Goal: Information Seeking & Learning: Learn about a topic

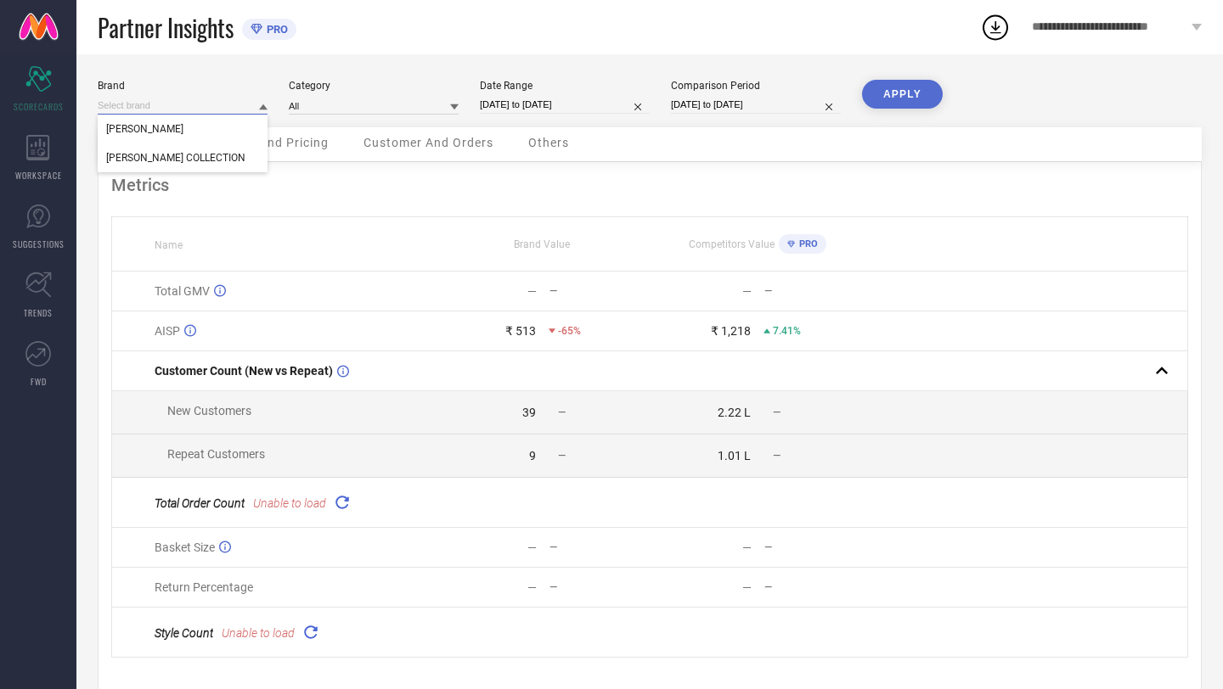
click at [189, 110] on input at bounding box center [183, 106] width 170 height 18
click at [192, 155] on span "[PERSON_NAME] COLLECTION" at bounding box center [175, 158] width 139 height 12
type input "All"
click at [598, 103] on input "[DATE] to [DATE]" at bounding box center [565, 105] width 170 height 18
select select "8"
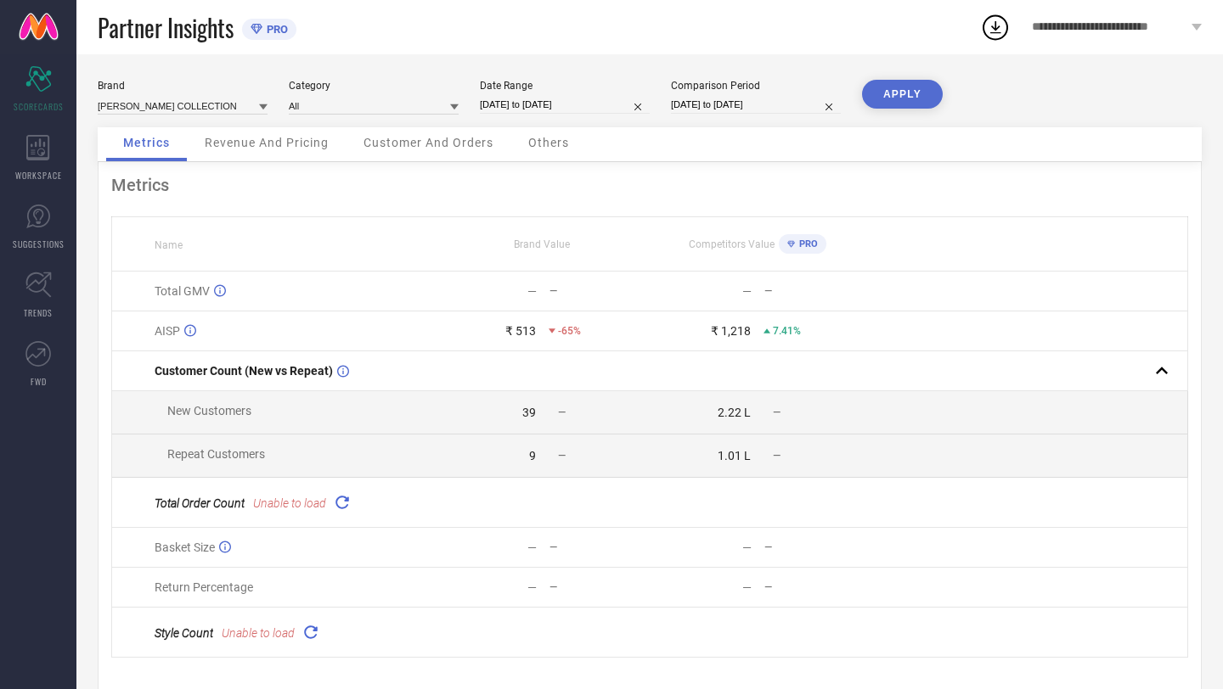
select select "2025"
select select "9"
select select "2025"
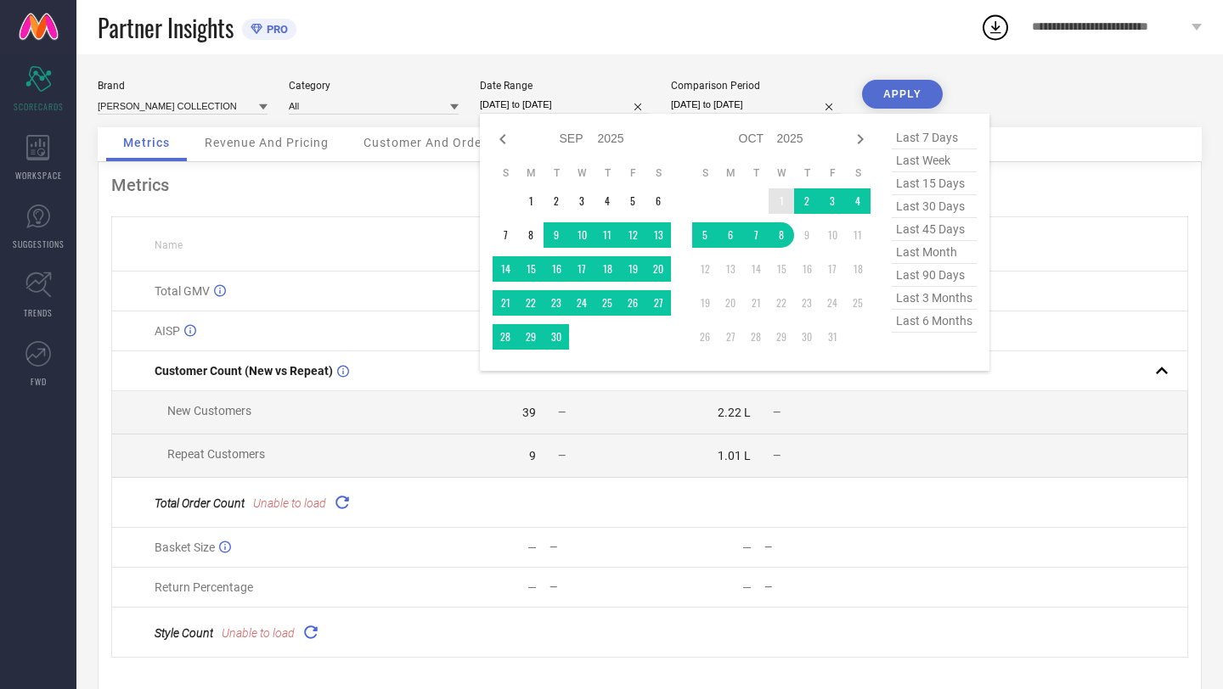
click at [778, 202] on td "1" at bounding box center [780, 200] width 25 height 25
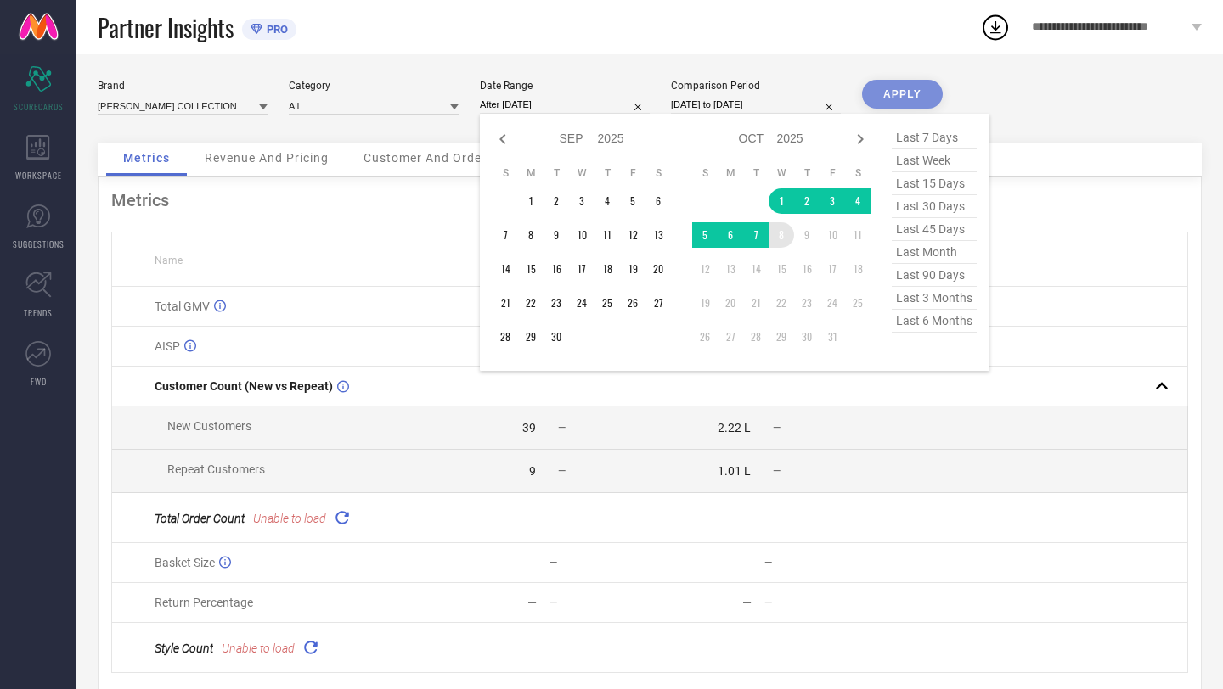
type input "[DATE] to [DATE]"
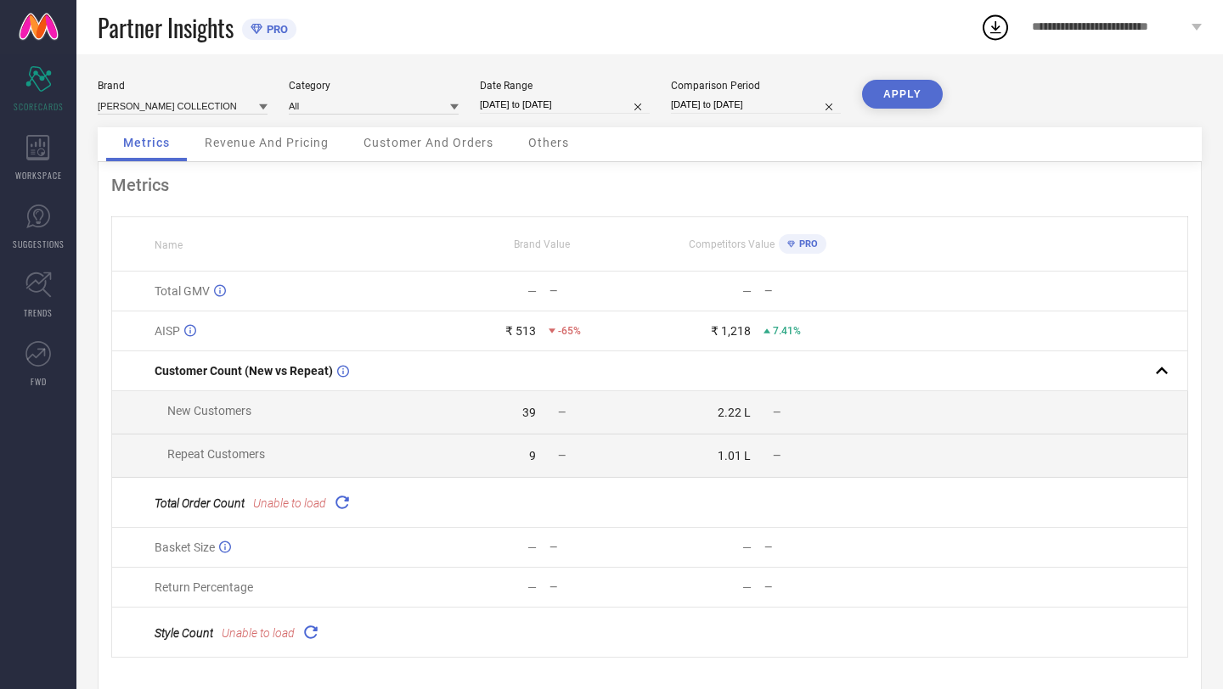
click at [792, 99] on input "08-09-2024 to 08-10-2024" at bounding box center [756, 105] width 170 height 18
select select "8"
select select "2024"
select select "9"
select select "2024"
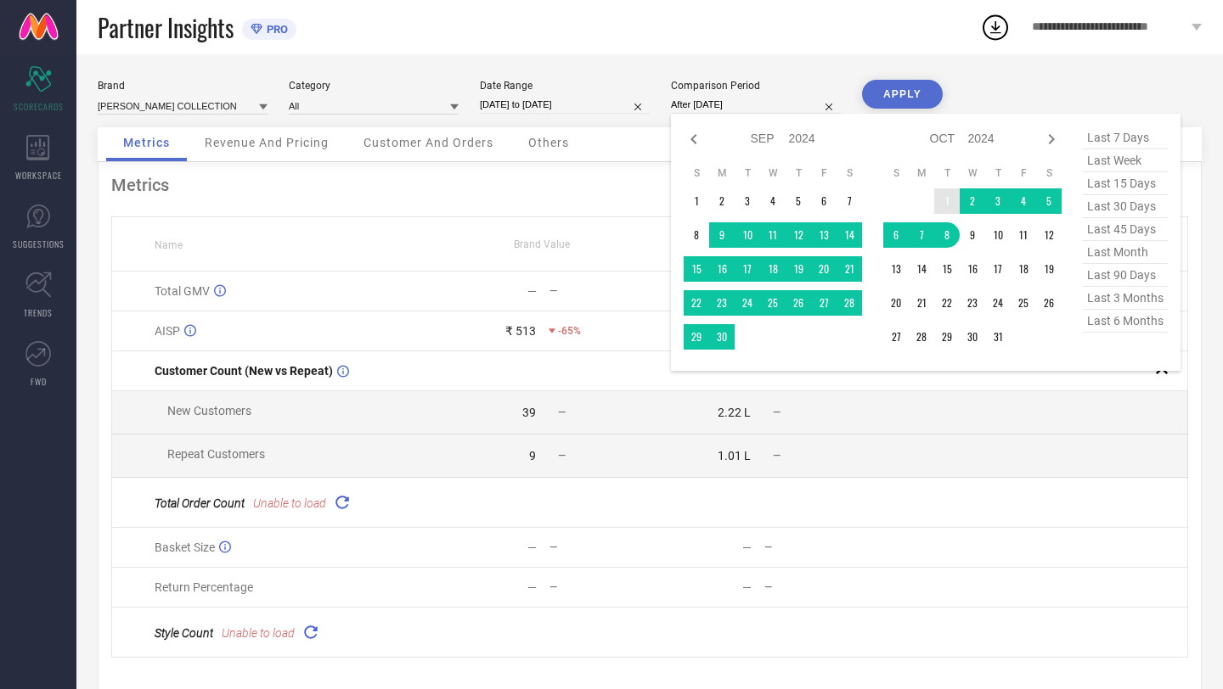
click at [945, 196] on td "1" at bounding box center [946, 200] width 25 height 25
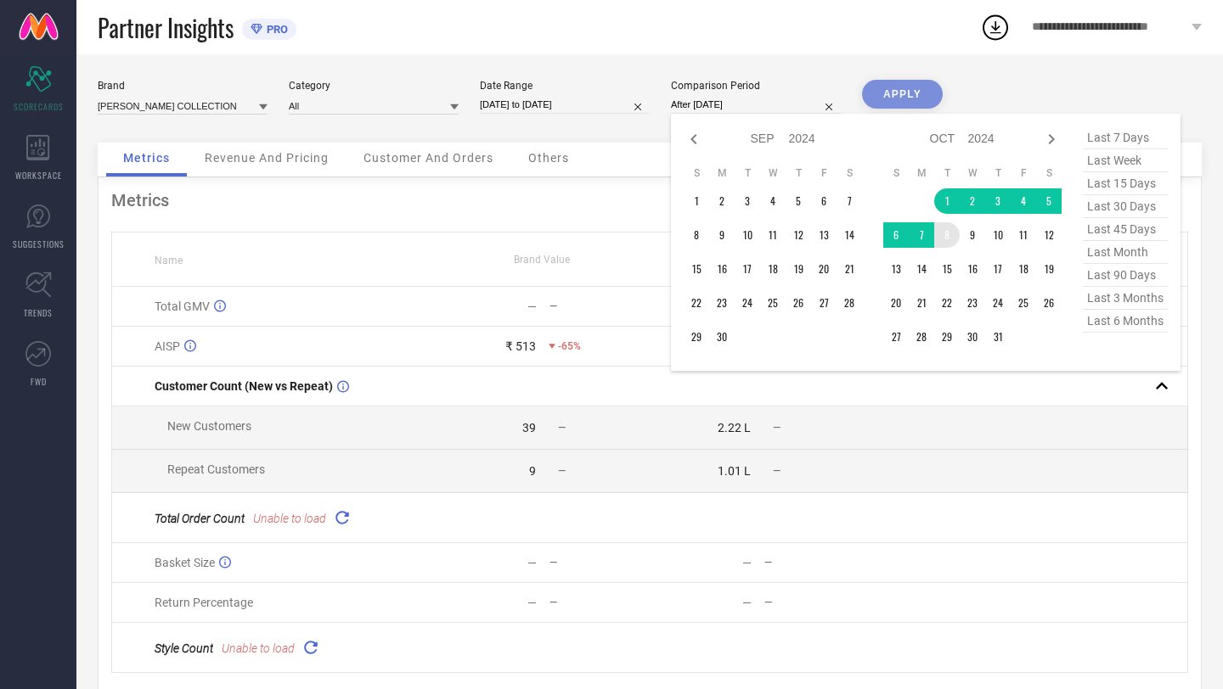
type input "[DATE] to [DATE]"
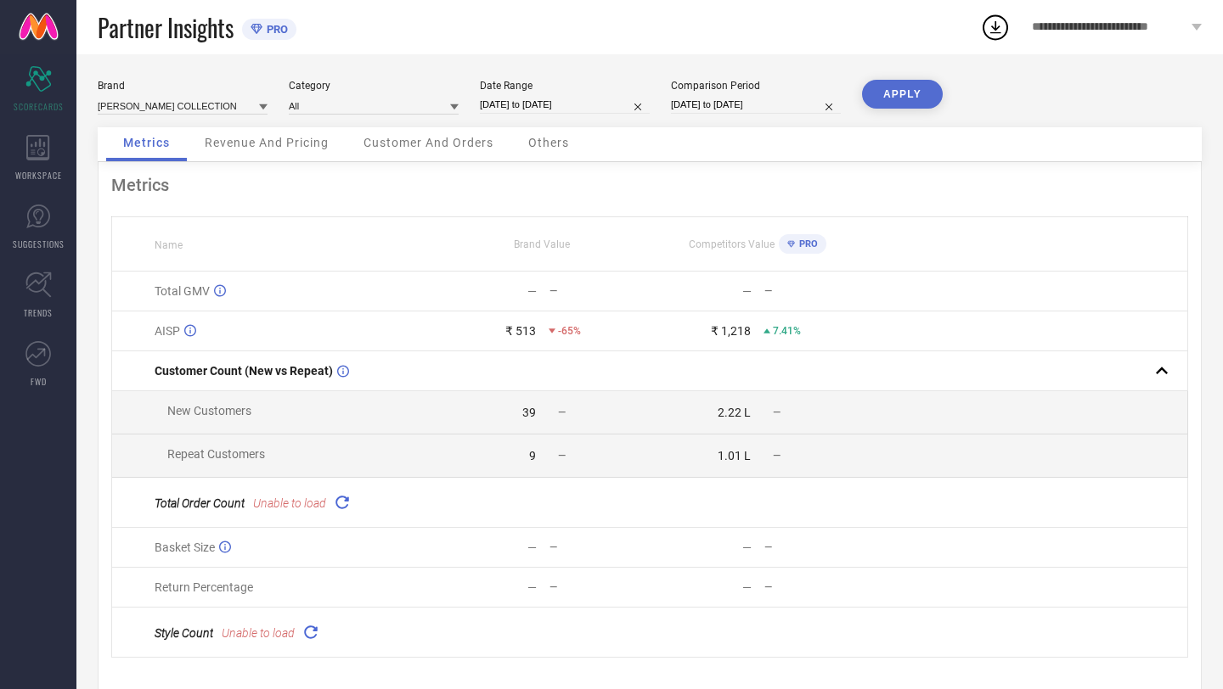
click at [917, 90] on button "APPLY" at bounding box center [902, 94] width 81 height 29
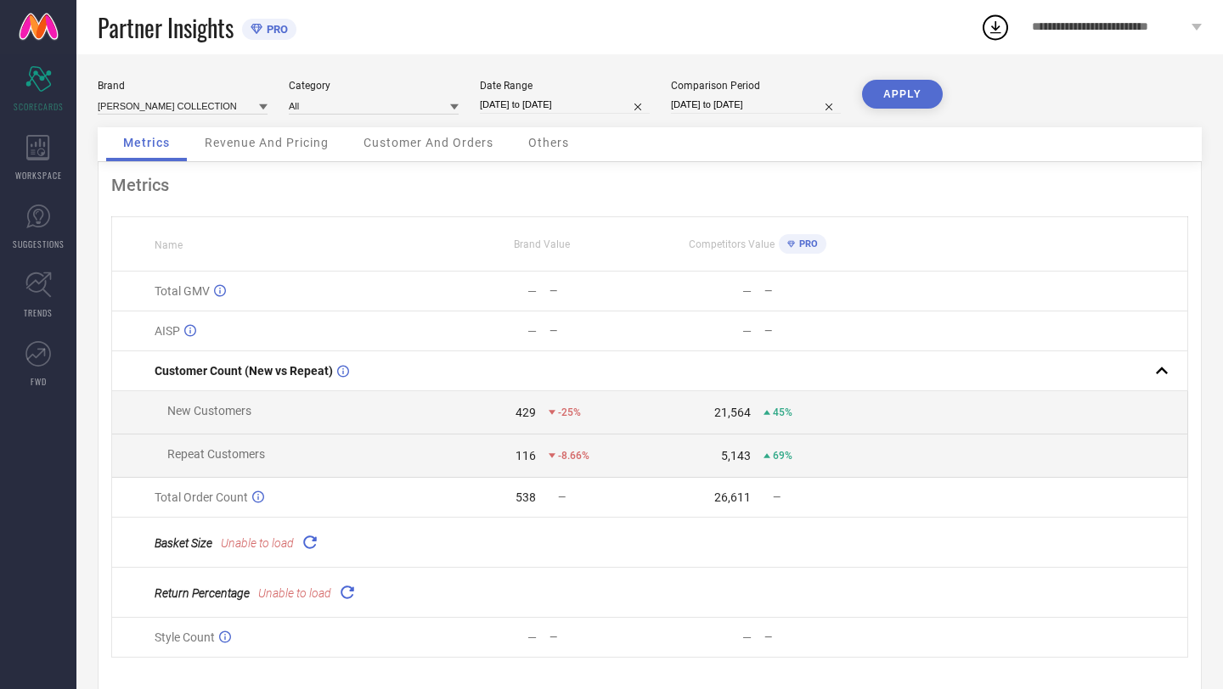
click at [1150, 27] on span "**********" at bounding box center [1109, 27] width 155 height 14
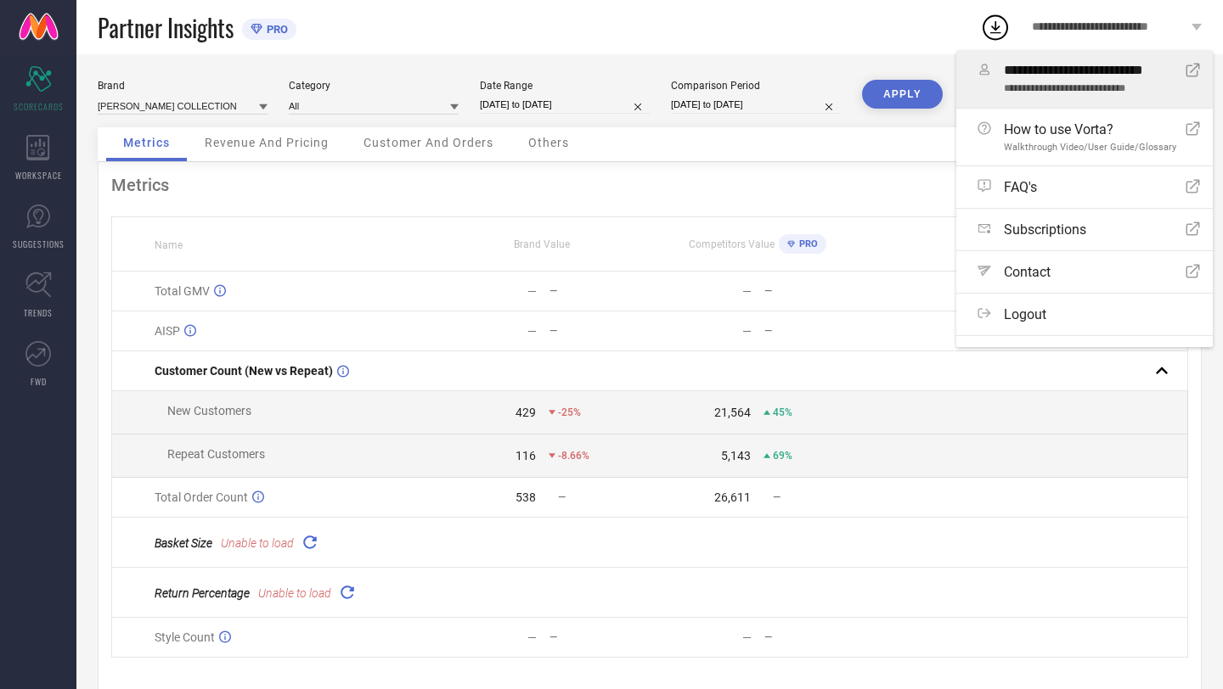
click at [1189, 74] on icon "Open Icon" at bounding box center [1192, 70] width 14 height 14
click at [865, 31] on div "Partner Insights PRO" at bounding box center [539, 27] width 882 height 54
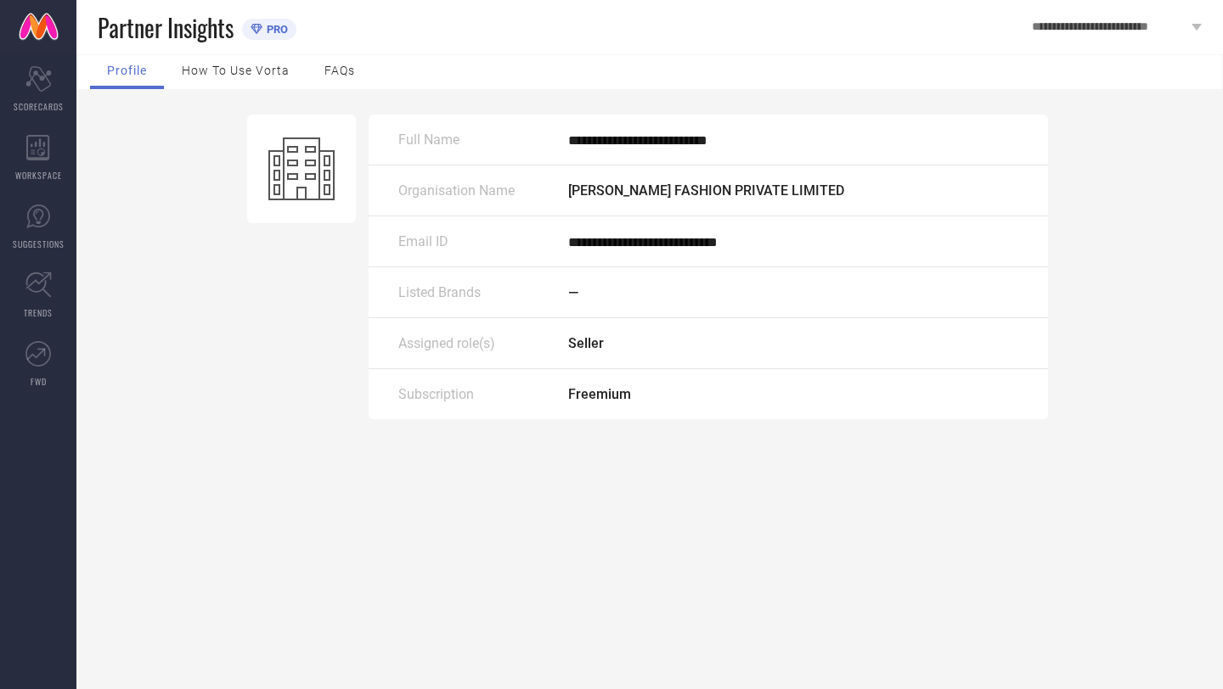
click at [230, 72] on span "How to use Vorta" at bounding box center [236, 71] width 108 height 14
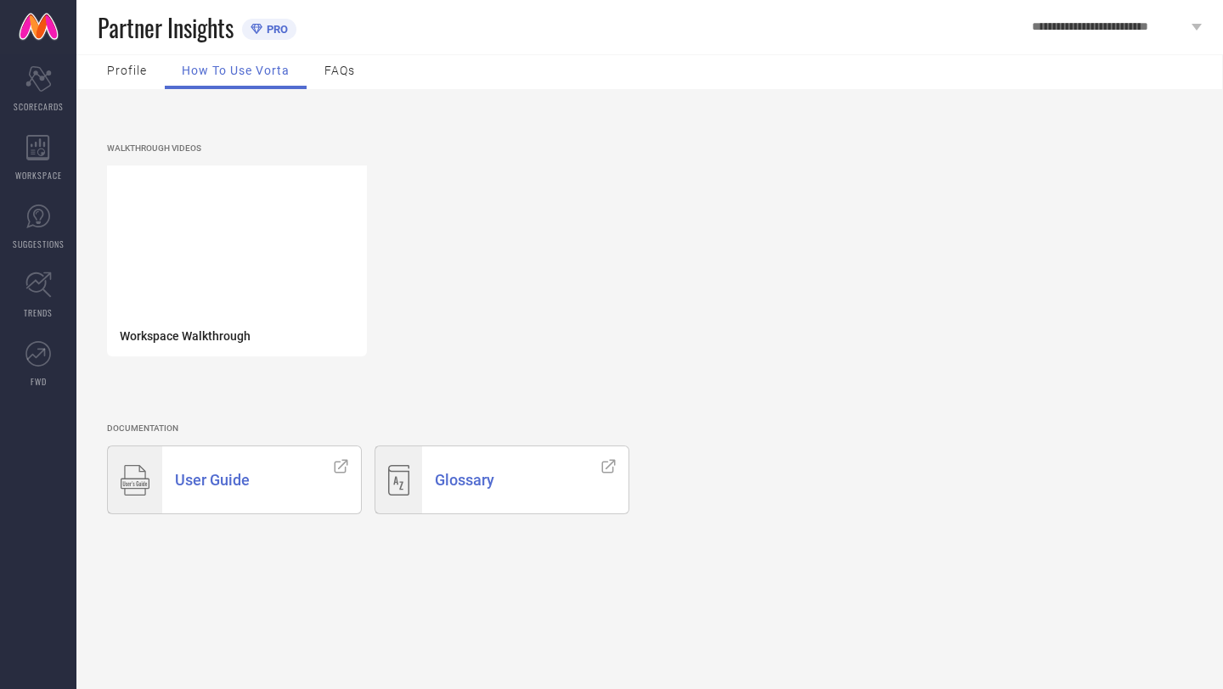
click at [343, 76] on span "FAQs" at bounding box center [339, 71] width 31 height 14
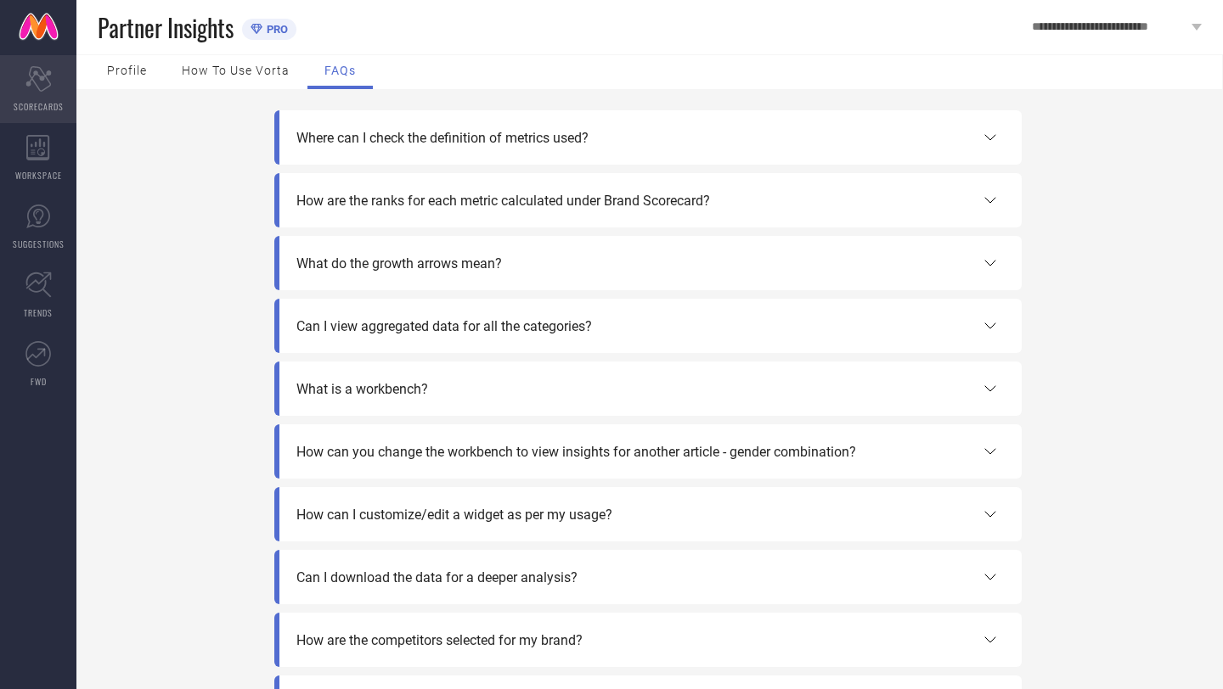
click at [30, 97] on div "Scorecard SCORECARDS" at bounding box center [38, 89] width 76 height 68
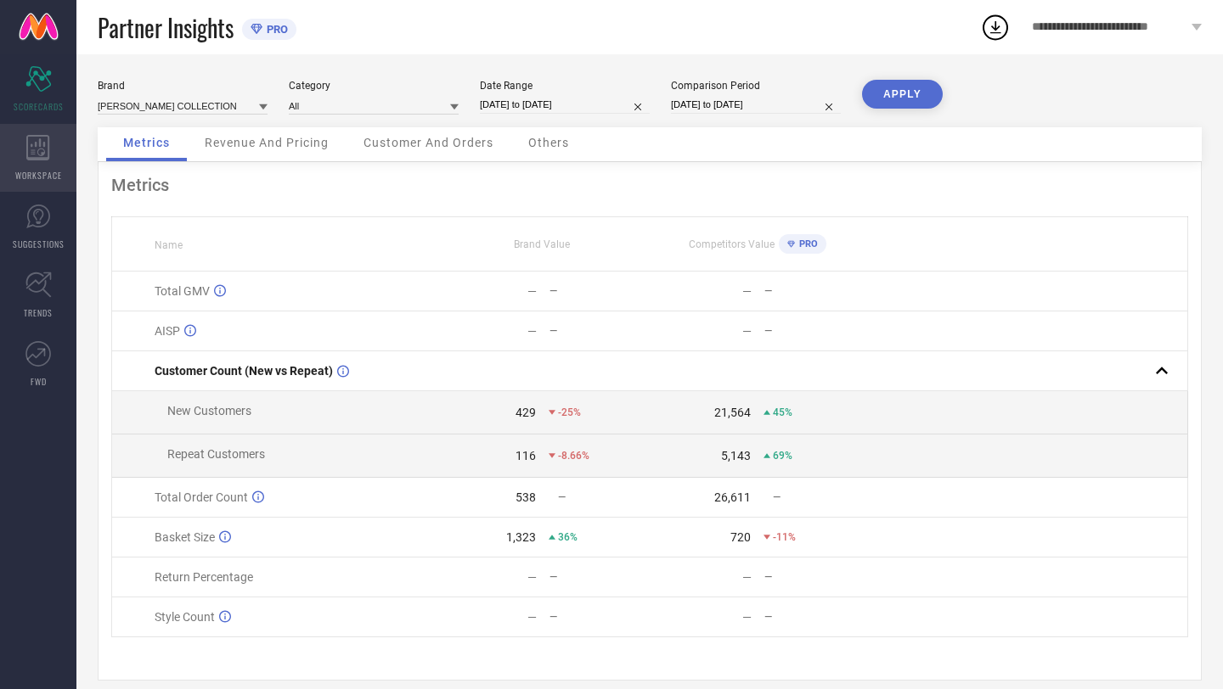
click at [30, 162] on div "WORKSPACE" at bounding box center [38, 158] width 76 height 68
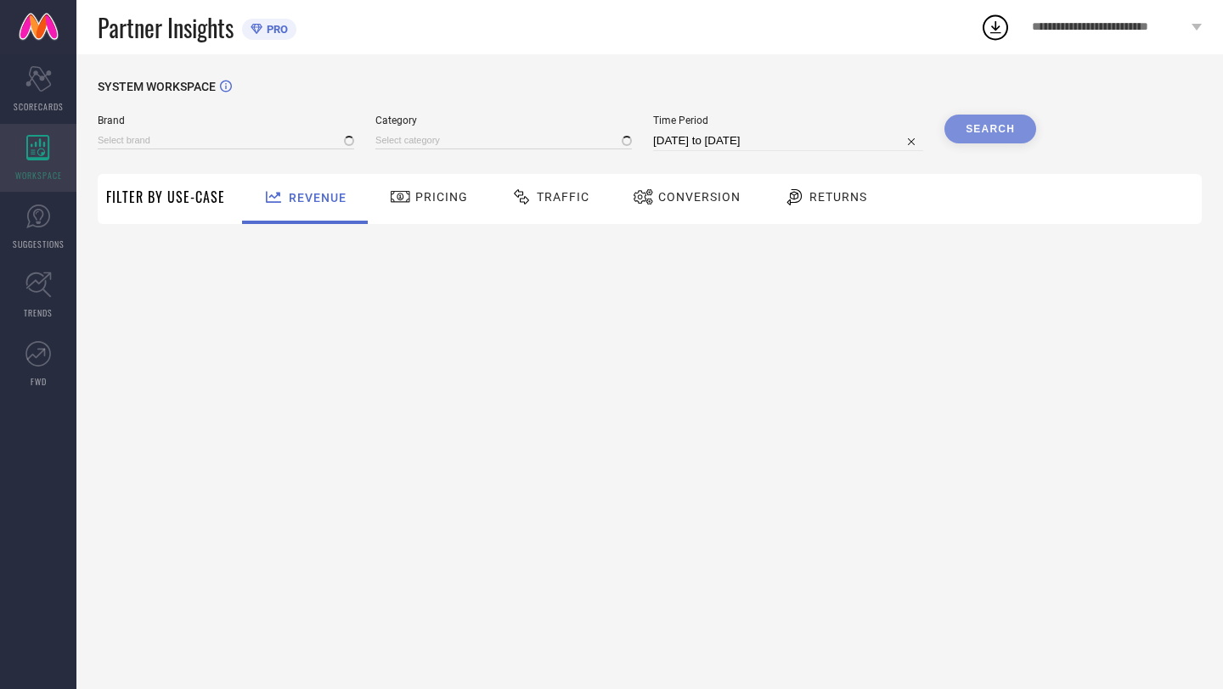
type input "[PERSON_NAME]"
type input "All"
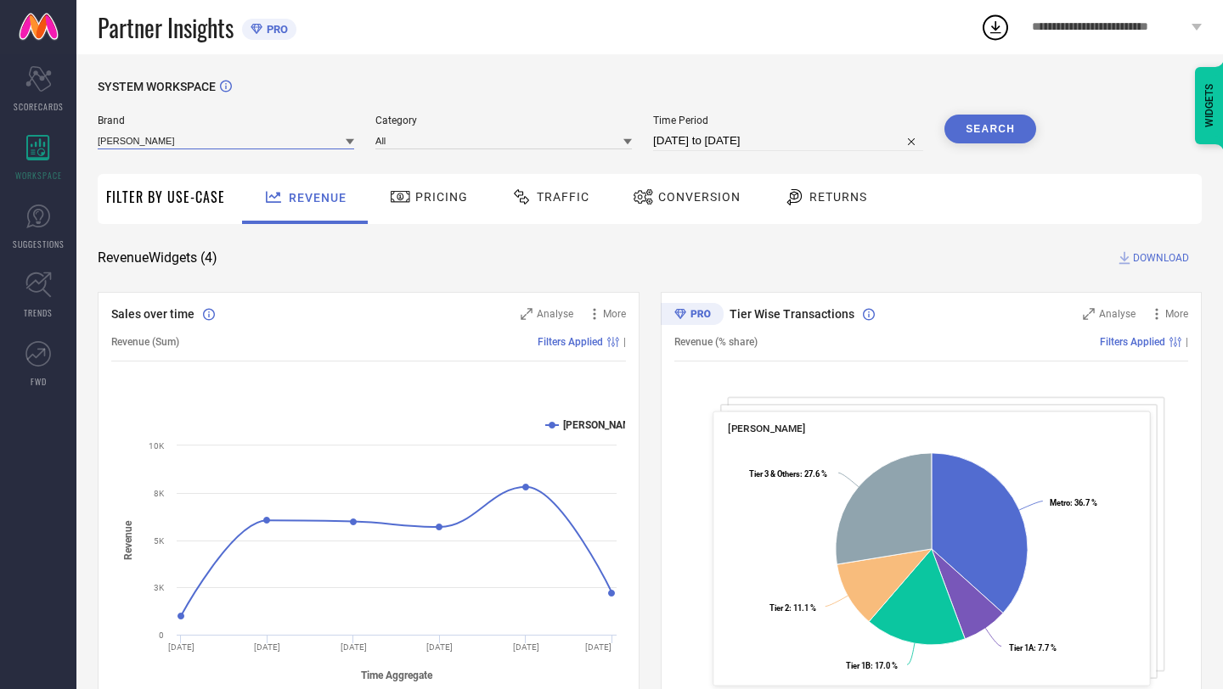
click at [168, 135] on input at bounding box center [226, 141] width 256 height 18
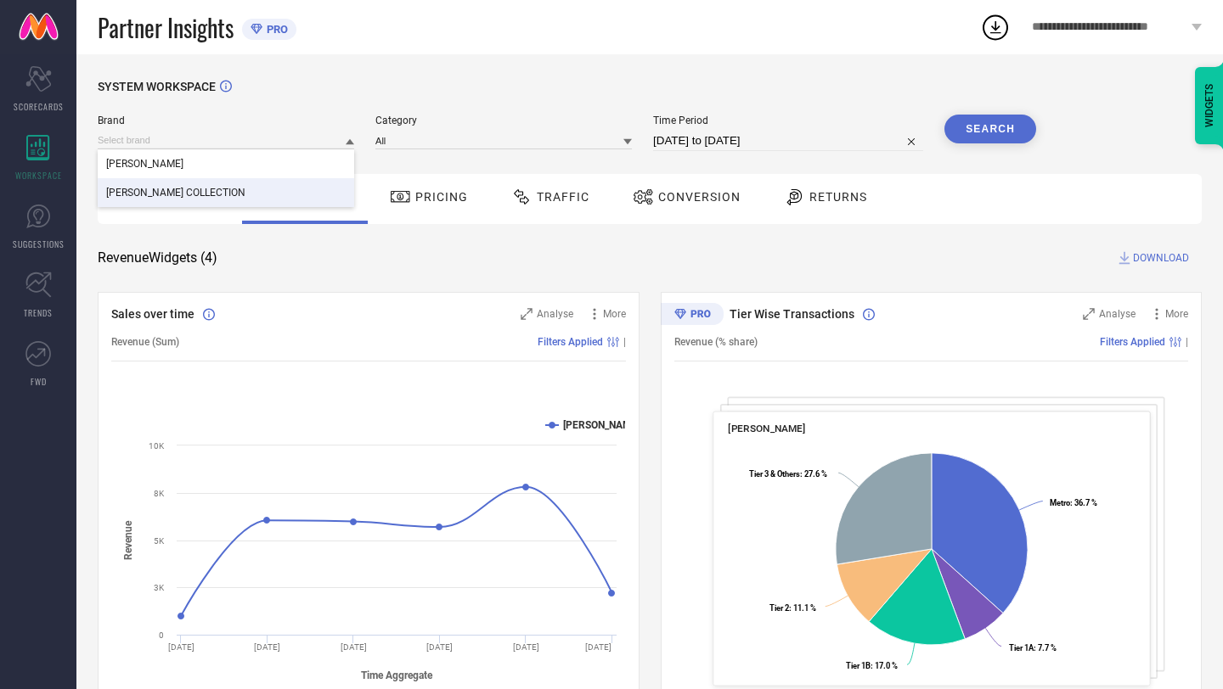
click at [167, 197] on span "[PERSON_NAME] COLLECTION" at bounding box center [175, 193] width 139 height 12
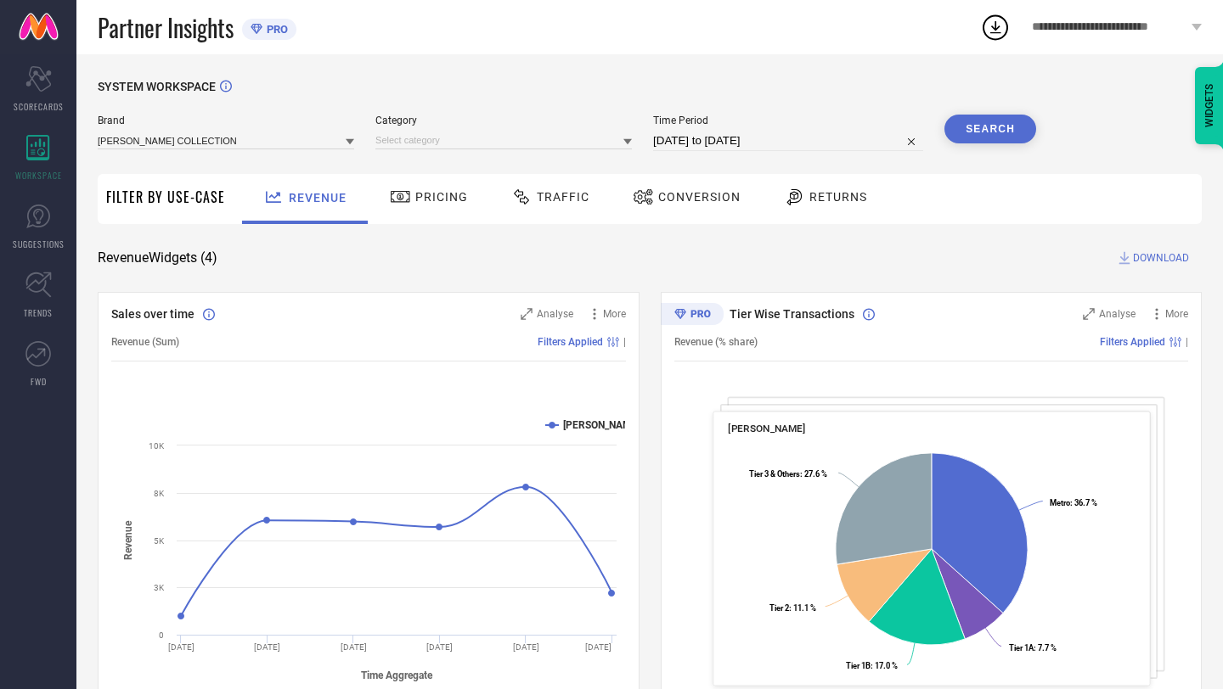
click at [981, 127] on button "Search" at bounding box center [990, 129] width 92 height 29
click at [515, 259] on div "Revenue Widgets ( 4 ) DOWNLOAD" at bounding box center [650, 258] width 1104 height 17
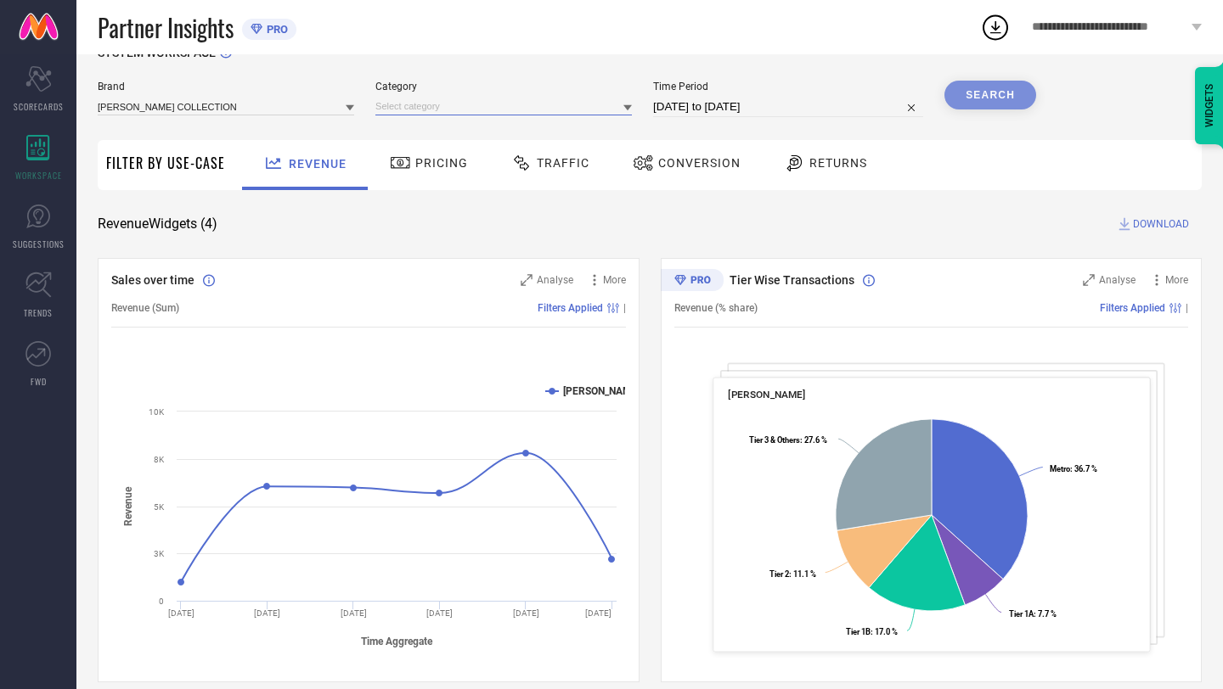
click at [528, 104] on input at bounding box center [503, 107] width 256 height 18
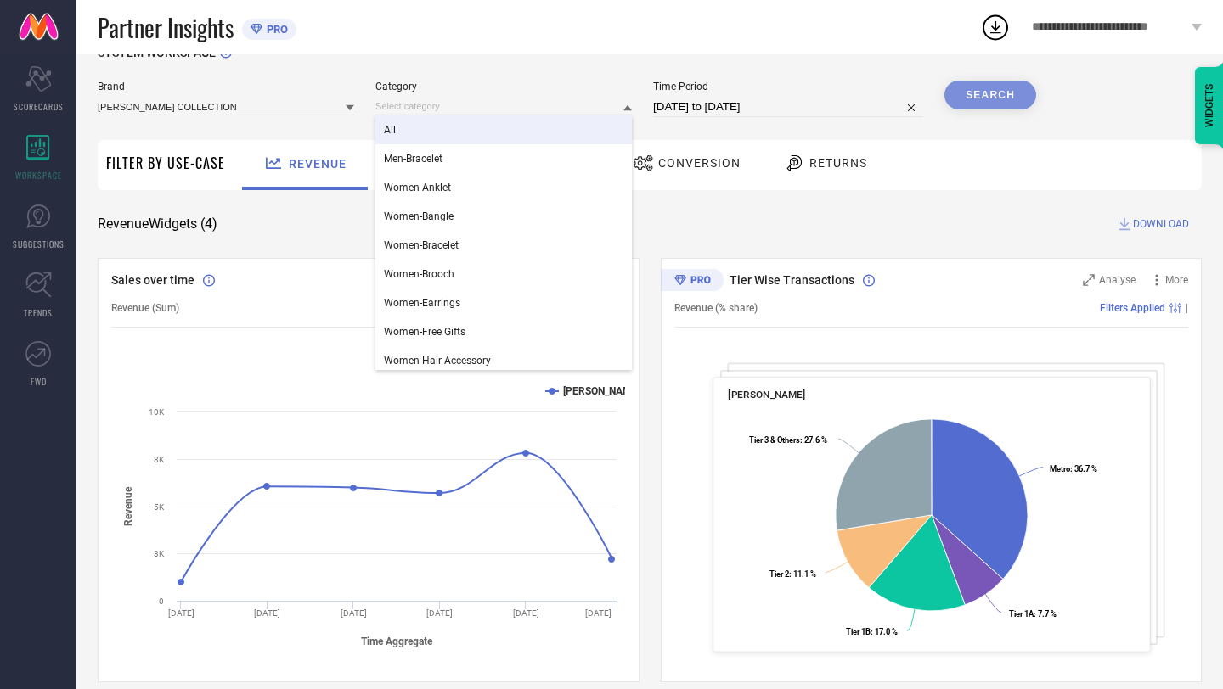
click at [511, 138] on div "All" at bounding box center [503, 129] width 256 height 29
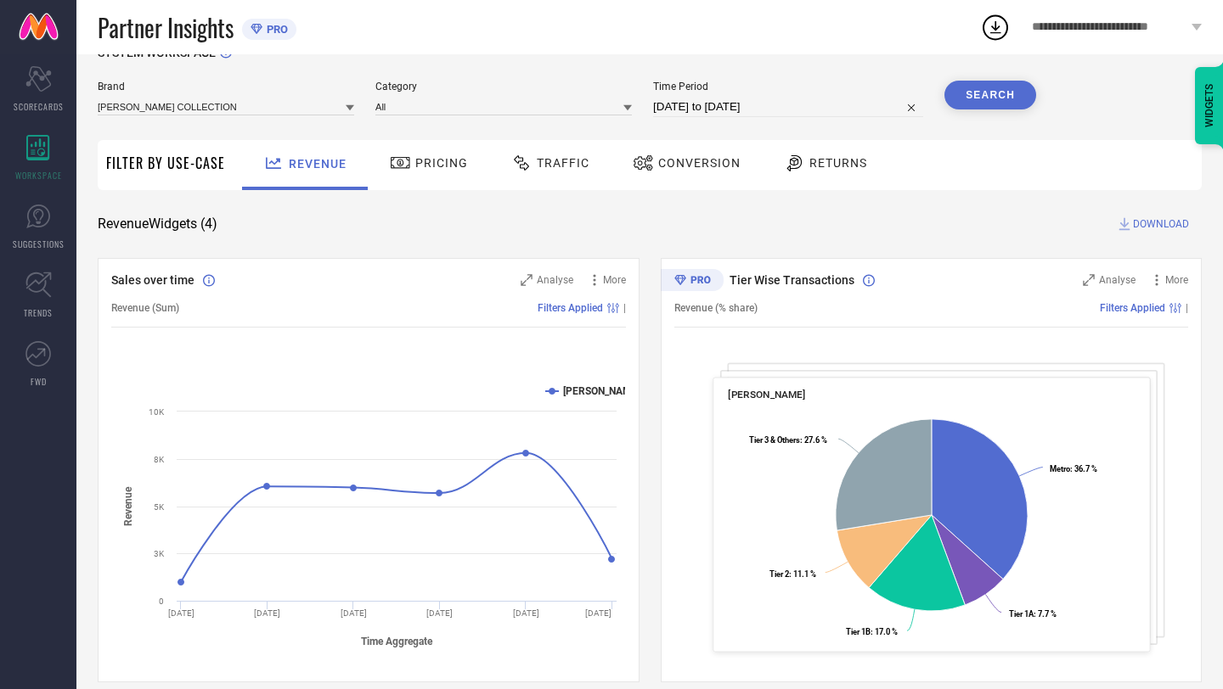
click at [998, 93] on button "Search" at bounding box center [990, 95] width 92 height 29
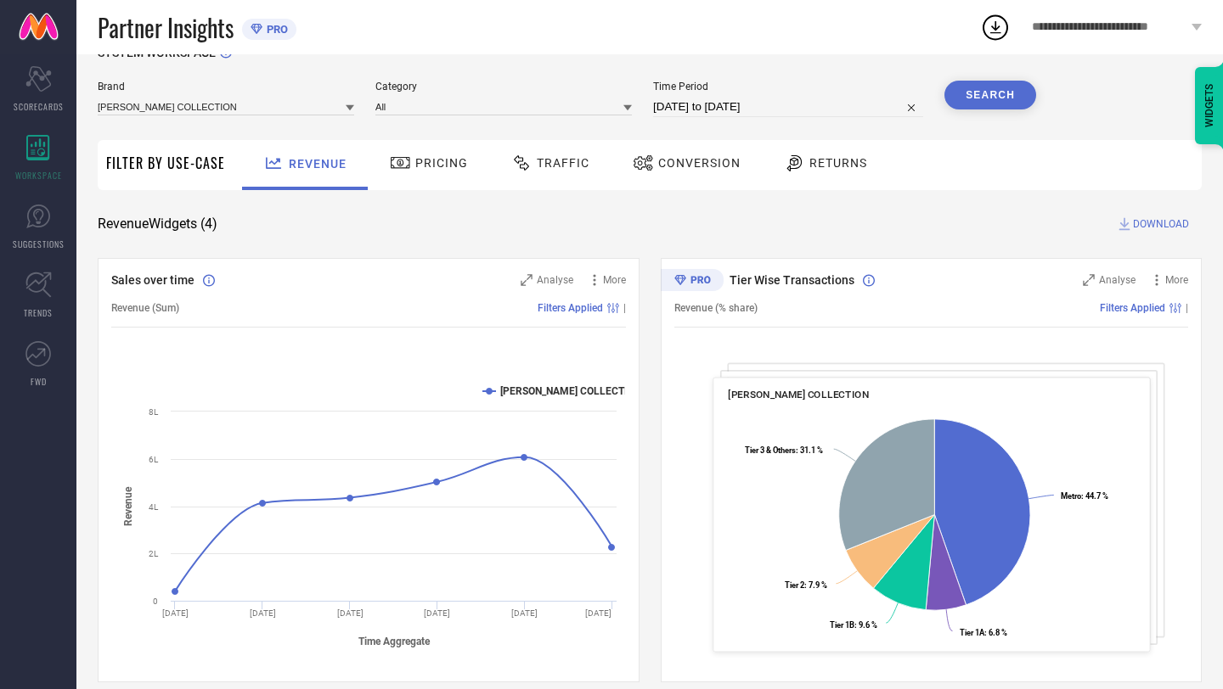
click at [795, 101] on input "[DATE] to [DATE]" at bounding box center [788, 107] width 270 height 20
select select "8"
select select "2025"
select select "9"
select select "2025"
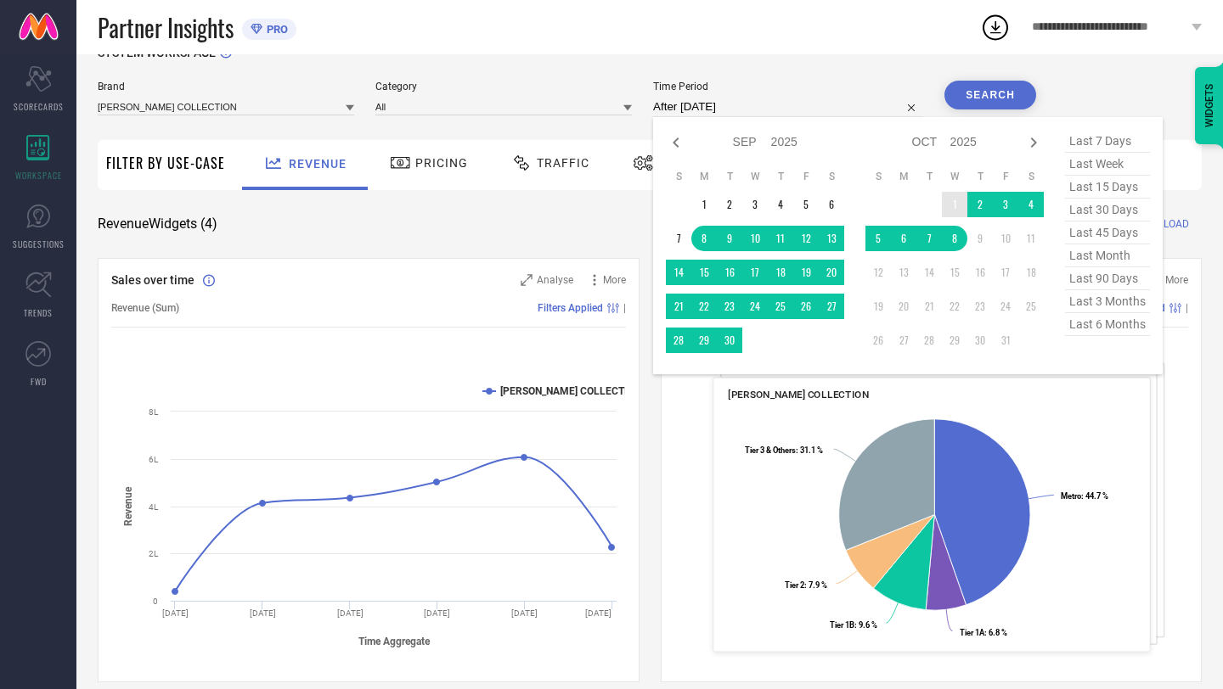
click at [956, 200] on td "1" at bounding box center [954, 204] width 25 height 25
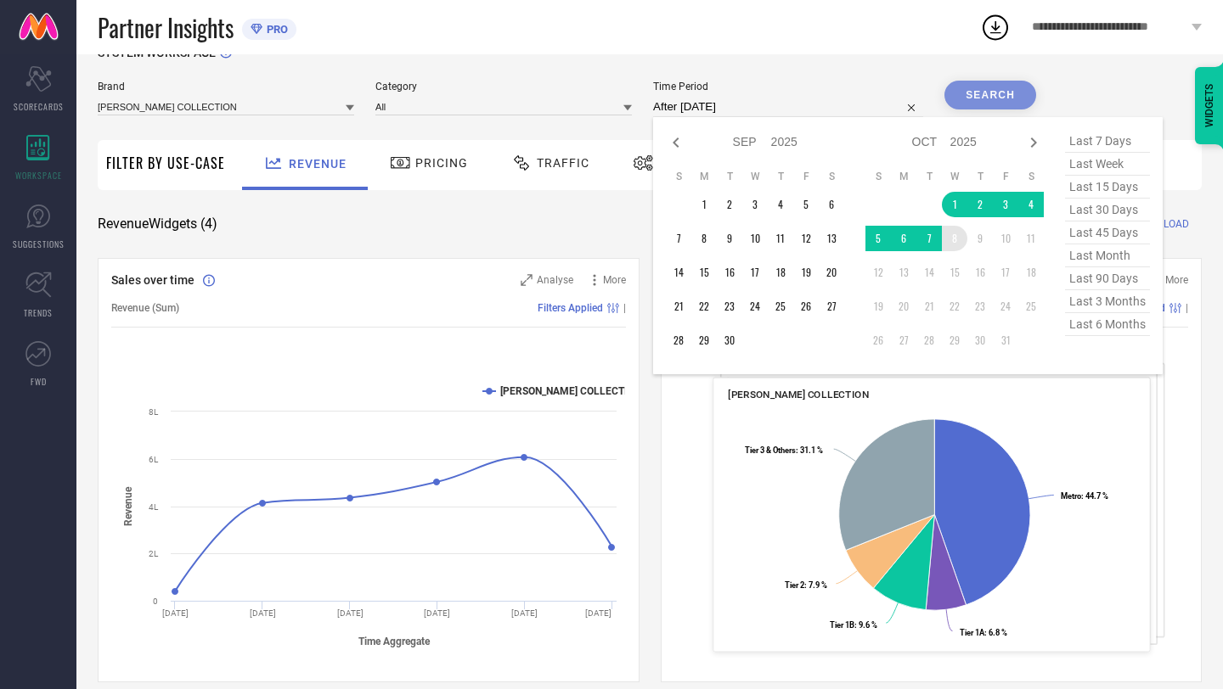
type input "[DATE] to [DATE]"
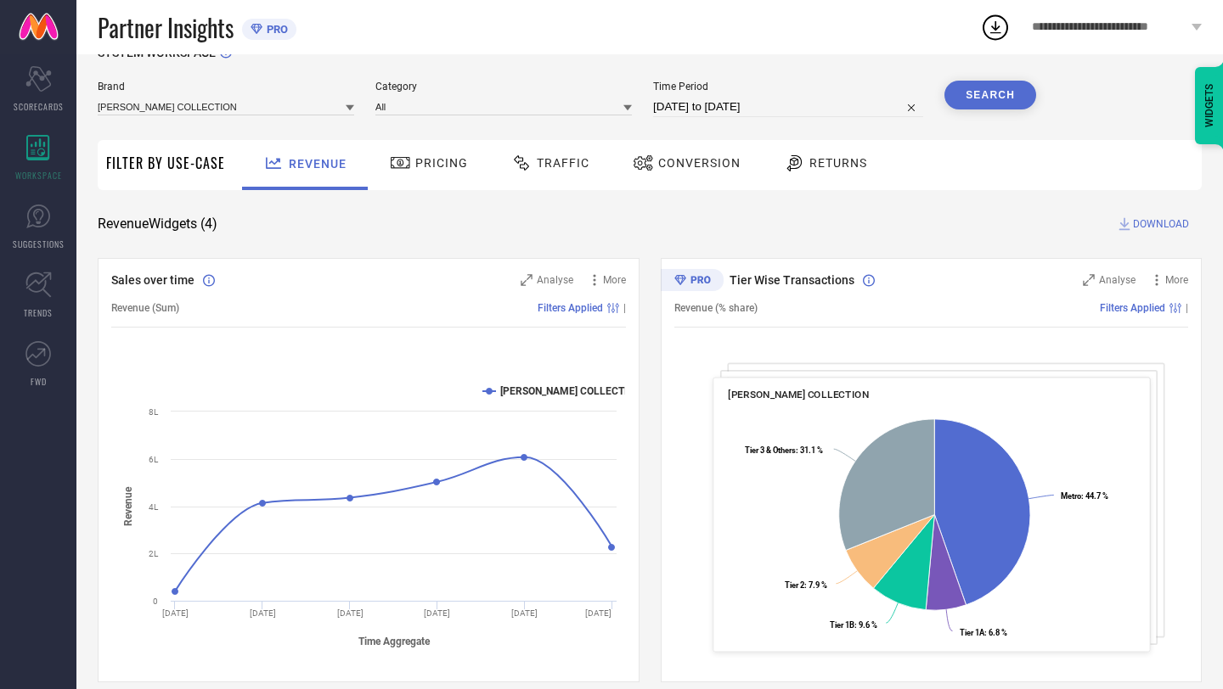
click at [978, 98] on button "Search" at bounding box center [990, 95] width 92 height 29
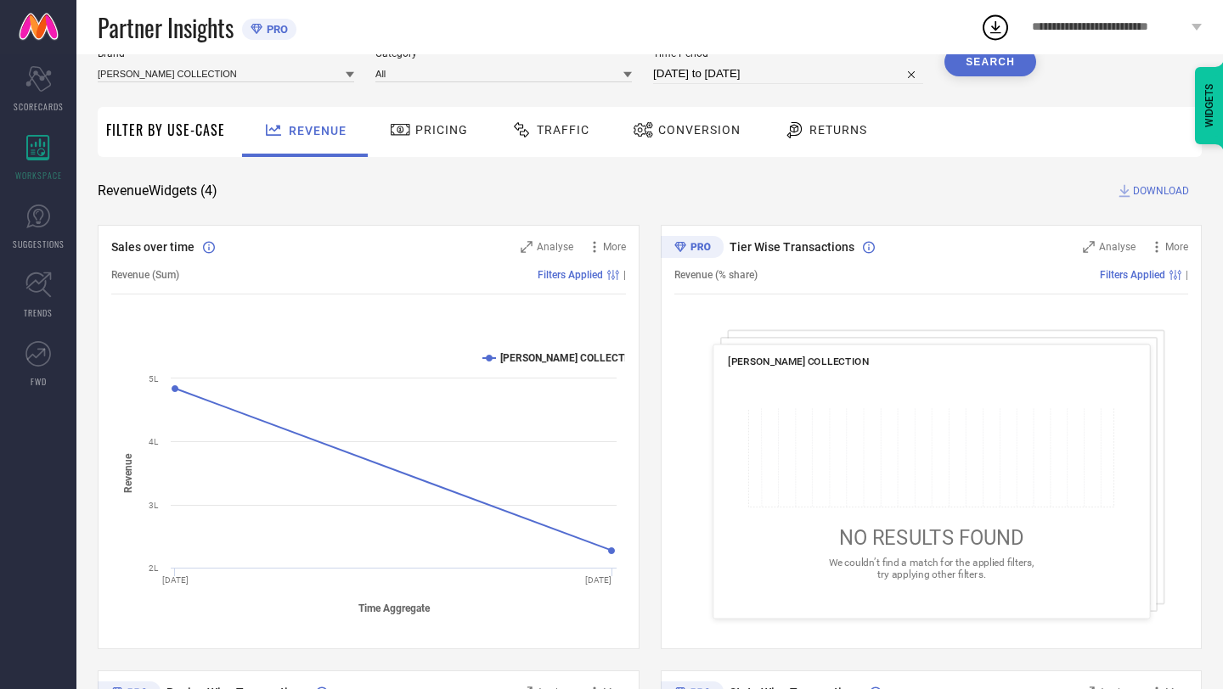
scroll to position [68, 0]
click at [429, 136] on span "Pricing" at bounding box center [441, 129] width 53 height 14
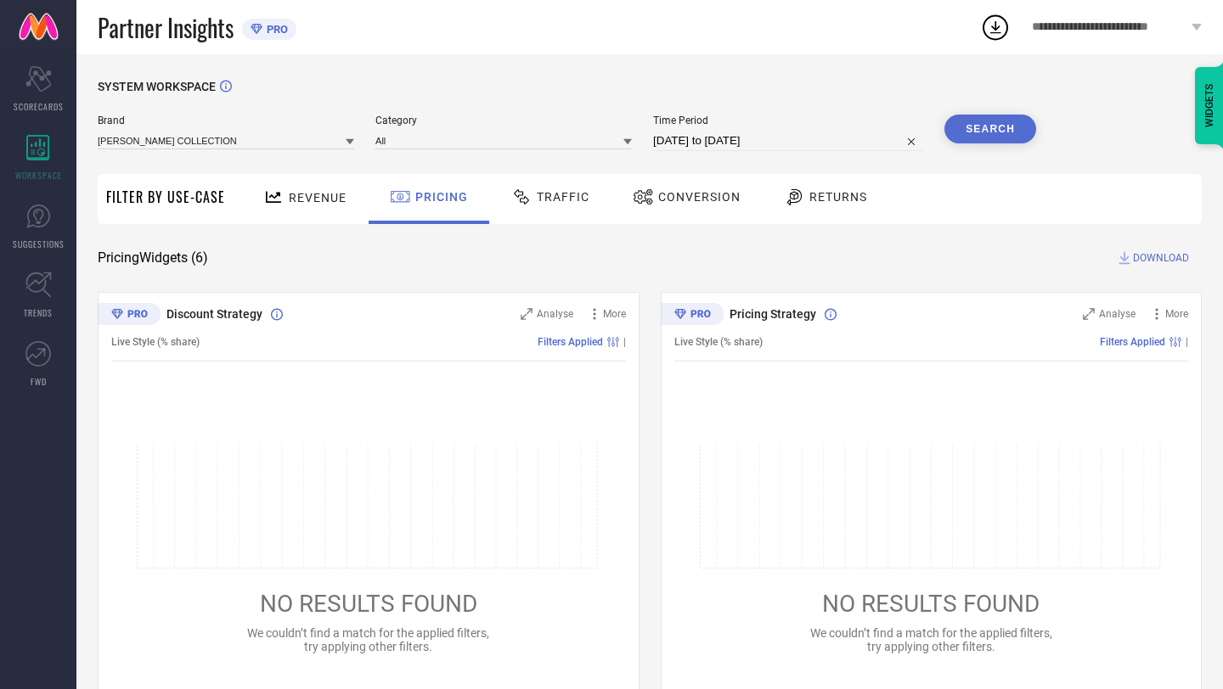
click at [554, 210] on div "Traffic" at bounding box center [550, 197] width 87 height 29
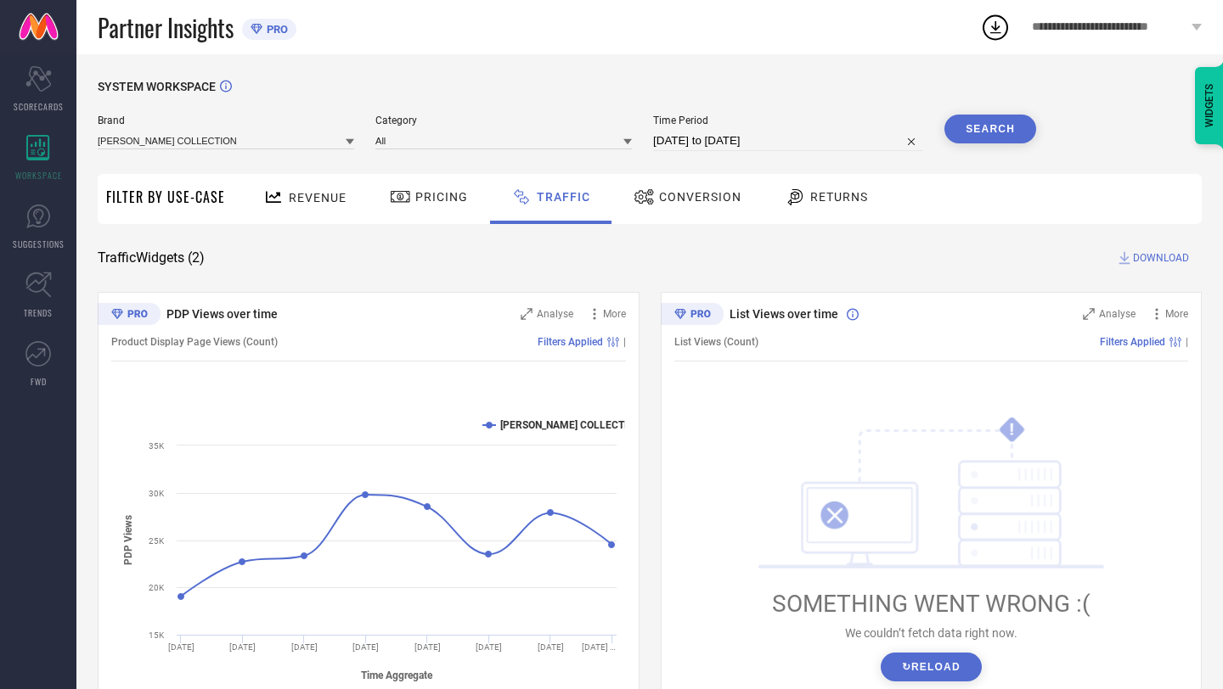
click at [688, 191] on span "Conversion" at bounding box center [700, 197] width 82 height 14
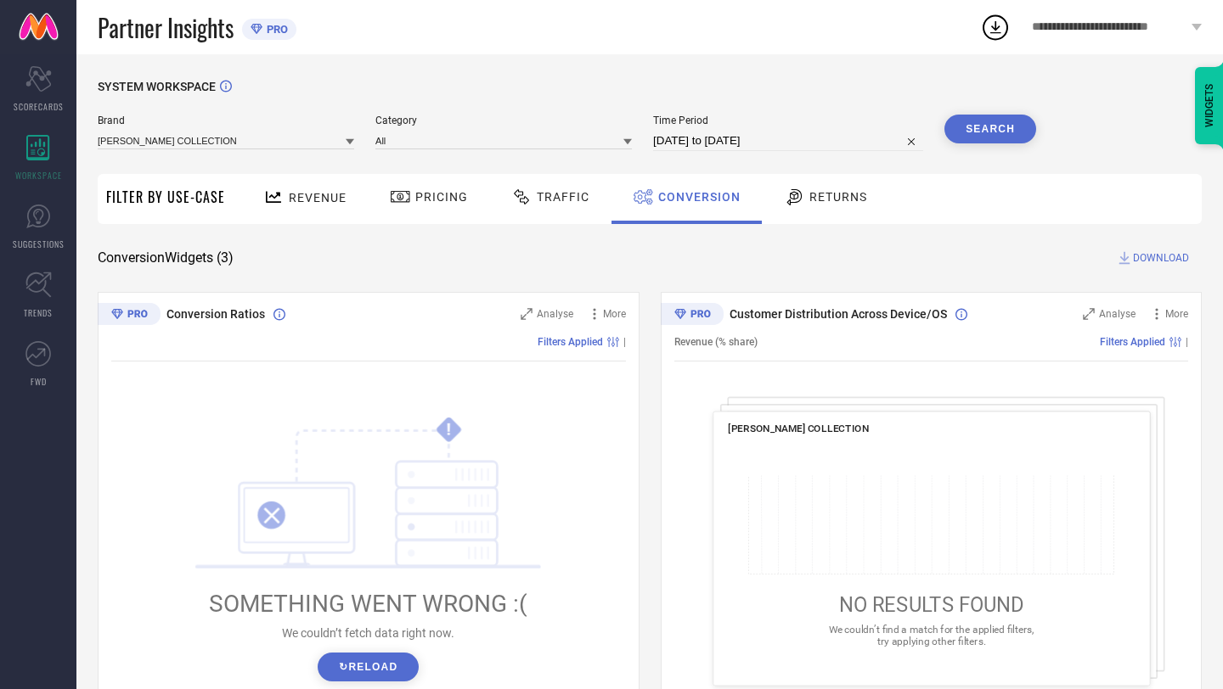
click at [831, 202] on span "Returns" at bounding box center [838, 197] width 58 height 14
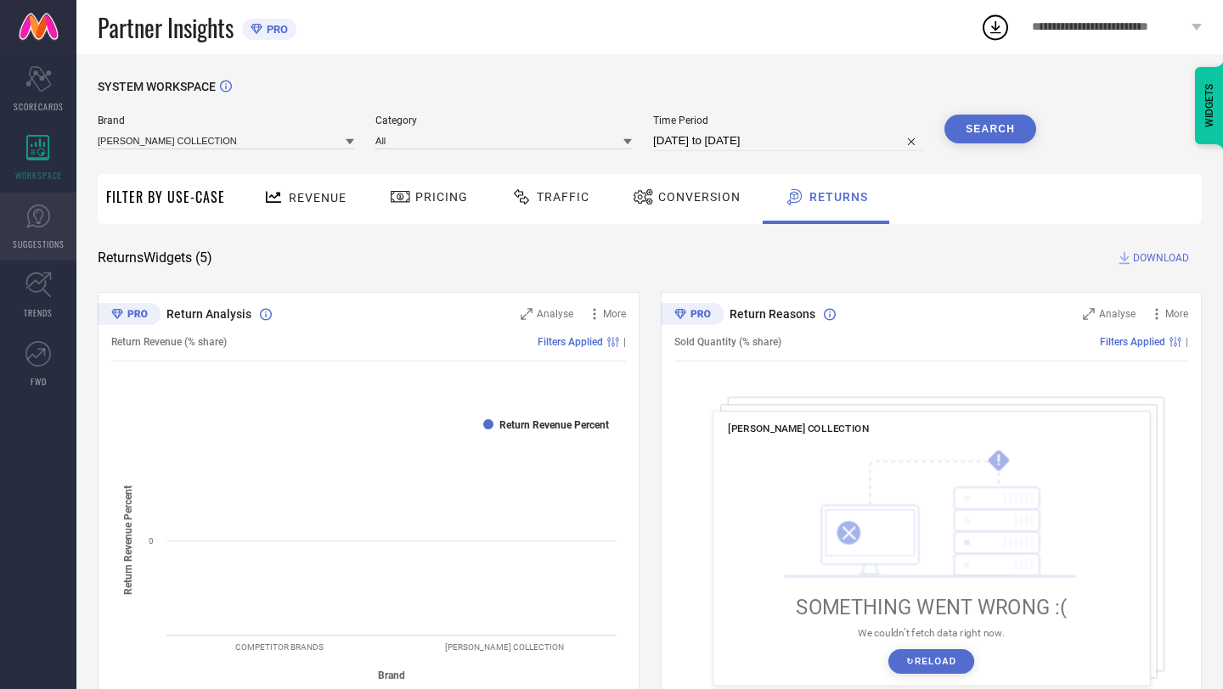
click at [46, 238] on span "SUGGESTIONS" at bounding box center [39, 244] width 52 height 13
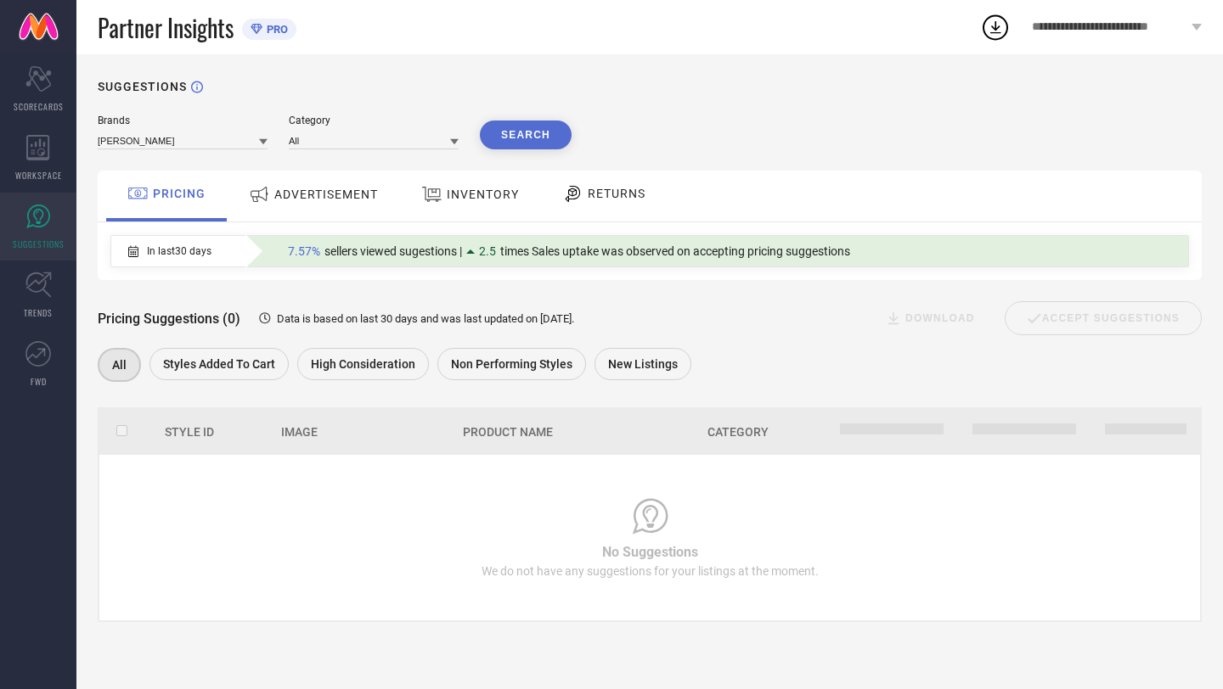
click at [313, 188] on span "ADVERTISEMENT" at bounding box center [326, 195] width 104 height 14
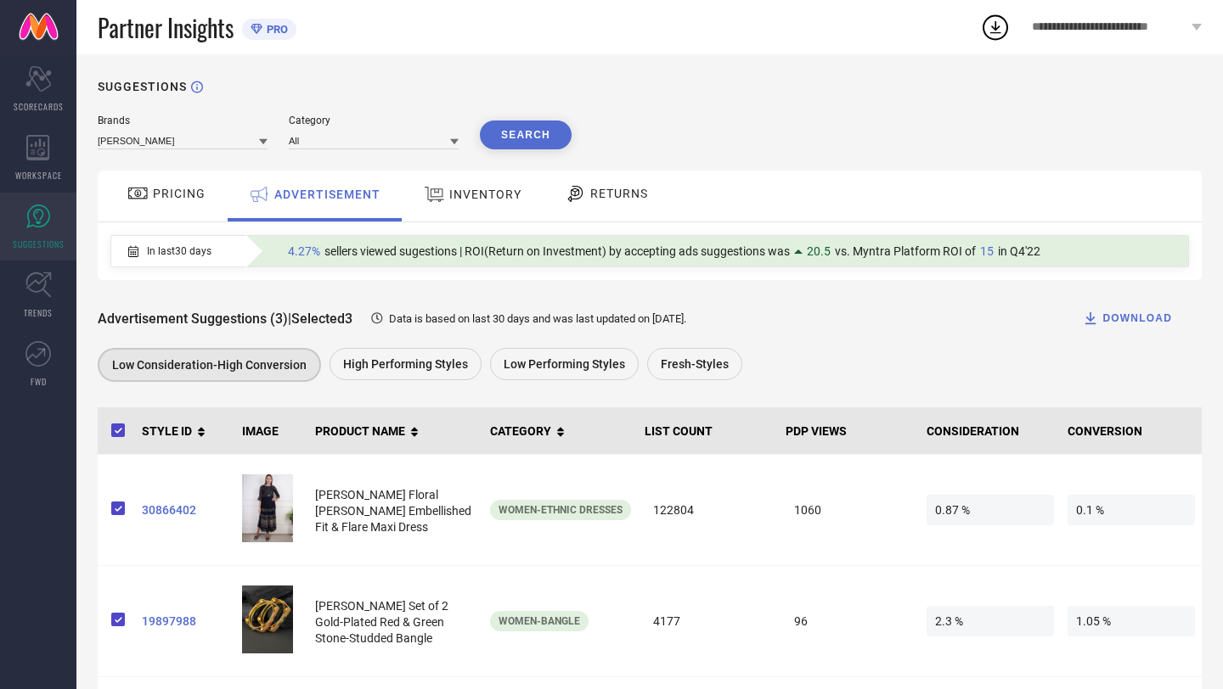
click at [476, 209] on div "INVENTORY" at bounding box center [472, 194] width 106 height 31
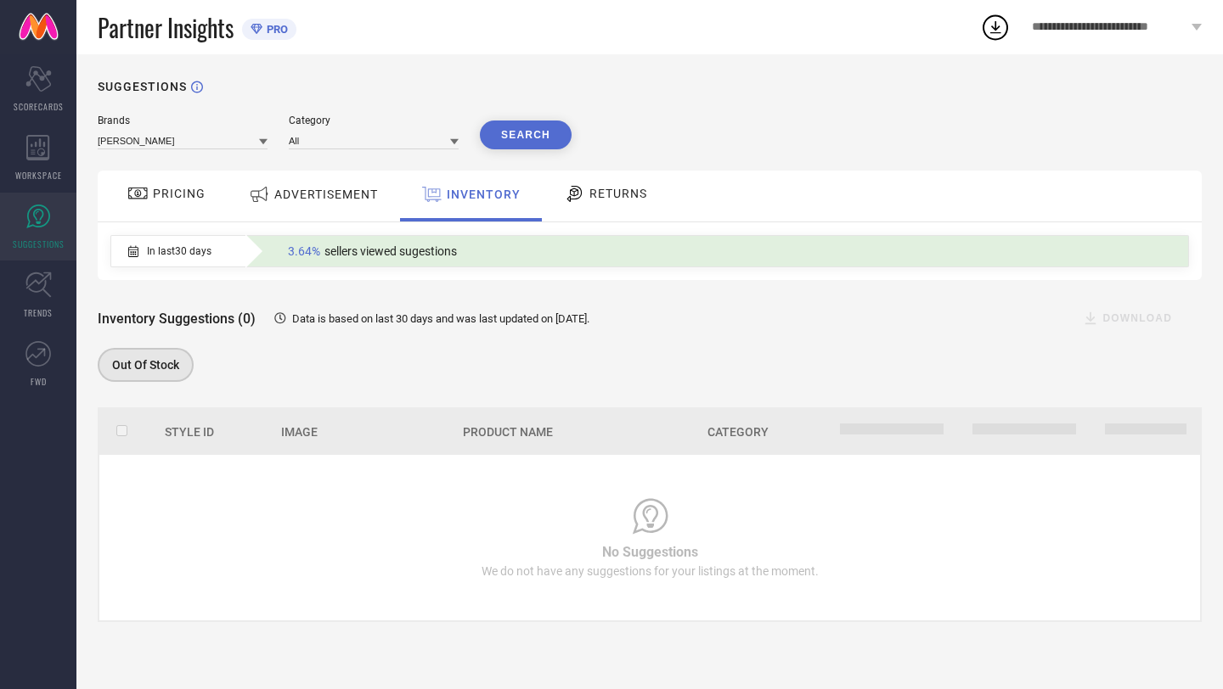
click at [635, 189] on span "RETURNS" at bounding box center [618, 194] width 58 height 14
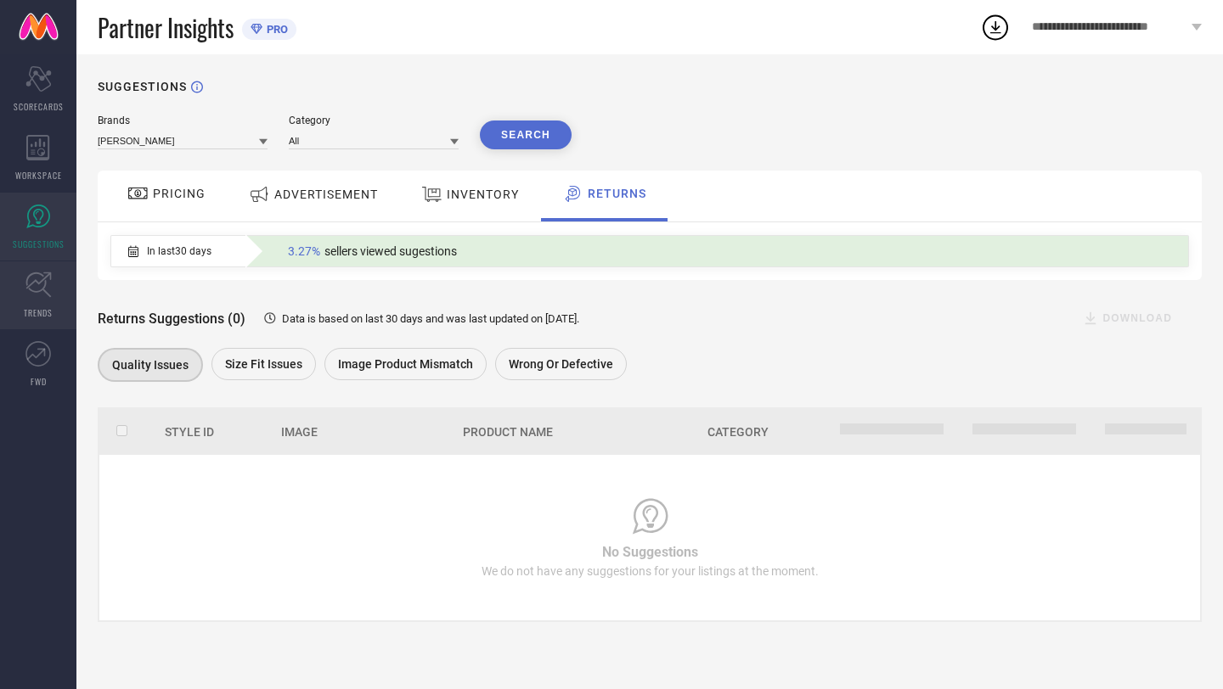
click at [30, 318] on span "TRENDS" at bounding box center [38, 313] width 29 height 13
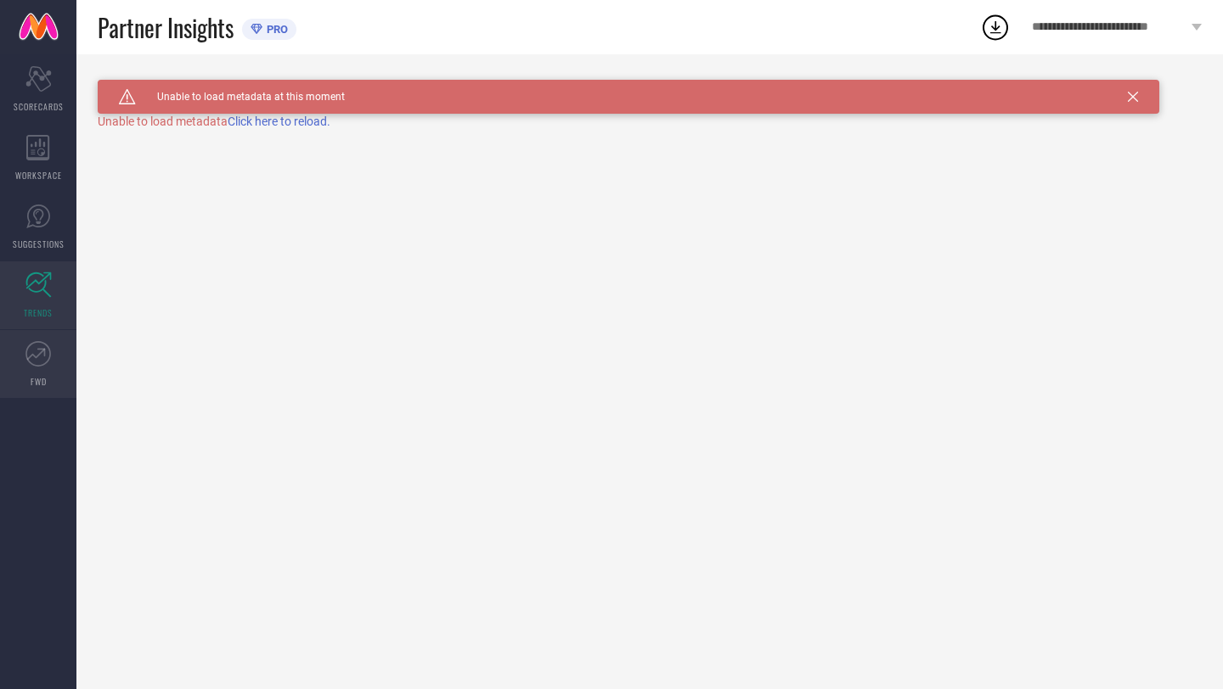
click at [38, 368] on link "FWD" at bounding box center [38, 364] width 76 height 68
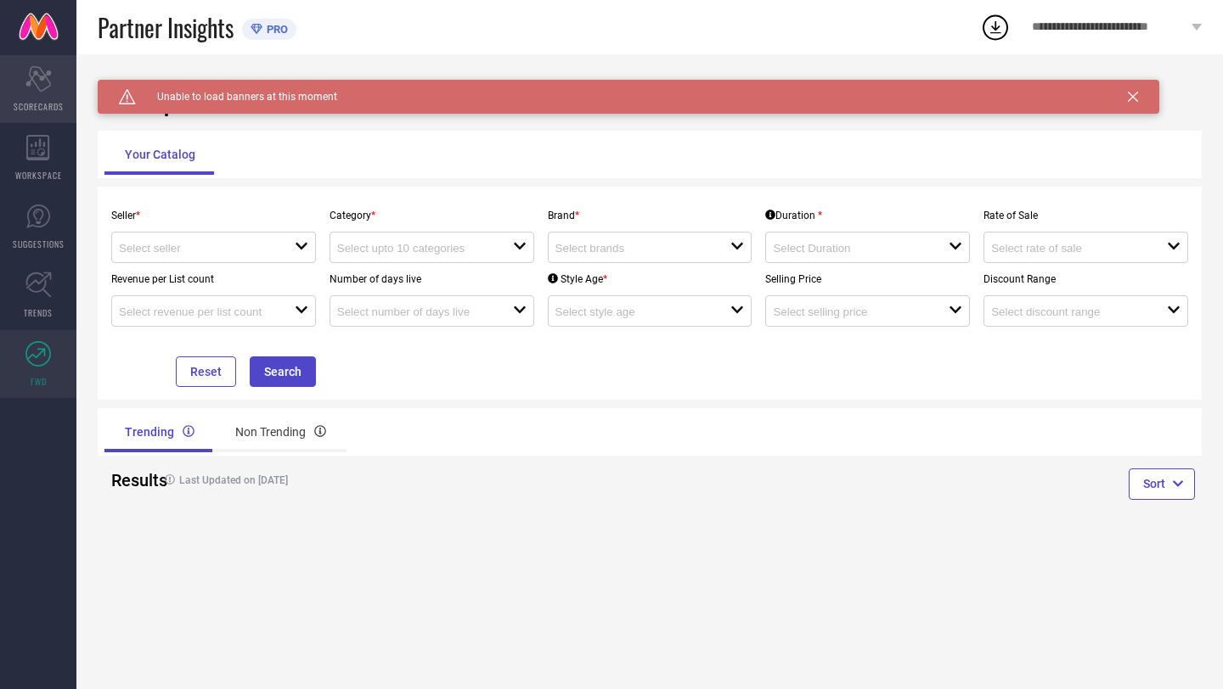
click at [39, 91] on div "Scorecard SCORECARDS" at bounding box center [38, 89] width 76 height 68
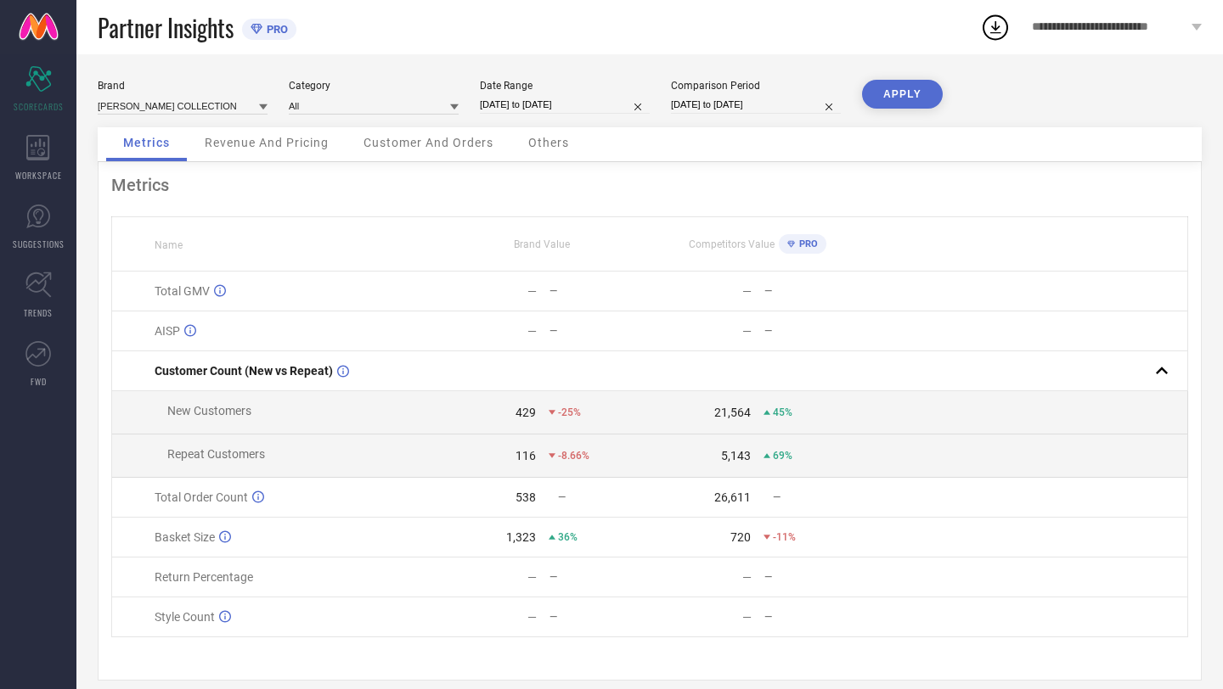
click at [891, 40] on div "Partner Insights PRO" at bounding box center [539, 27] width 882 height 54
